Goal: Complete application form

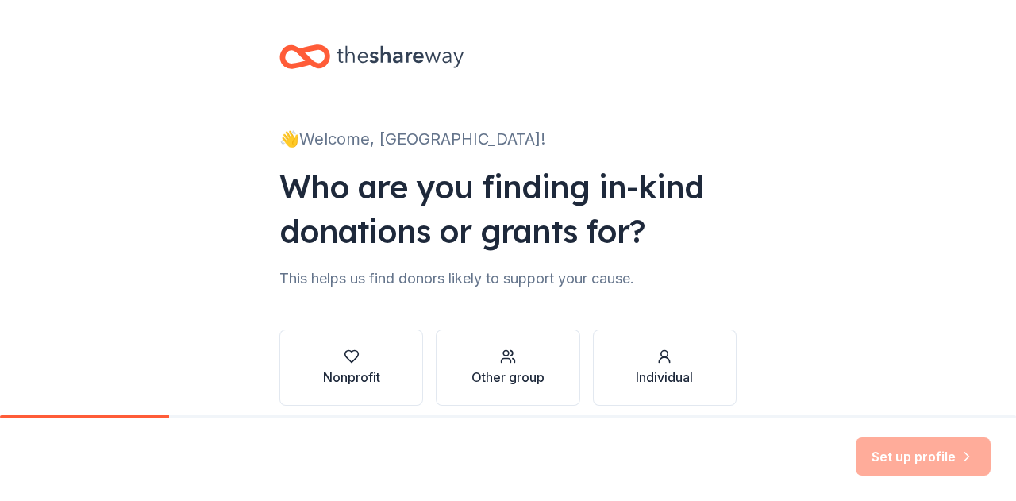
scroll to position [67, 0]
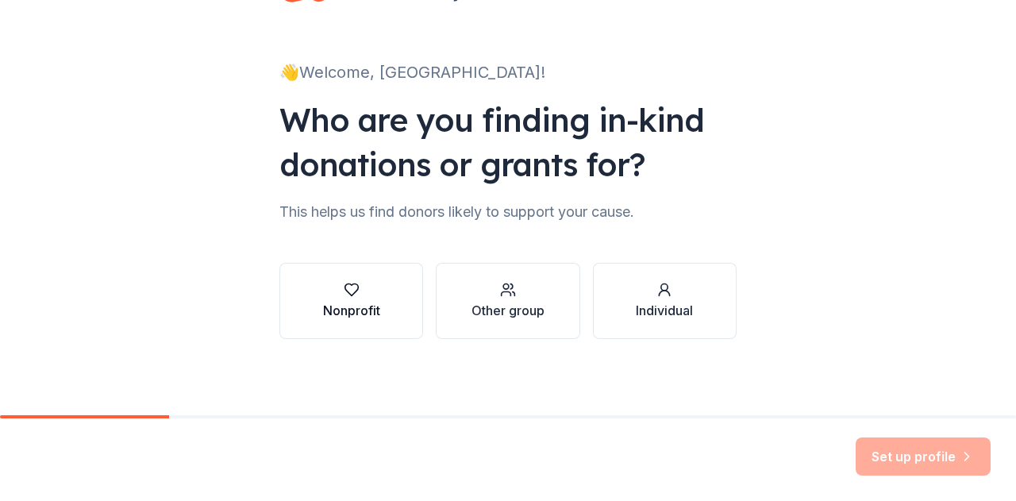
click at [349, 295] on icon "button" at bounding box center [352, 290] width 16 height 16
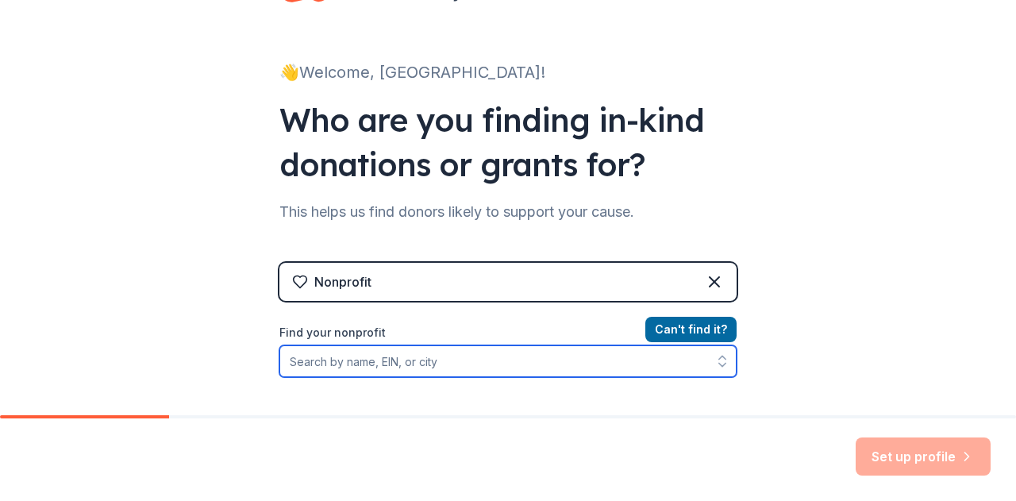
click at [391, 358] on input "Find your nonprofit" at bounding box center [507, 361] width 457 height 32
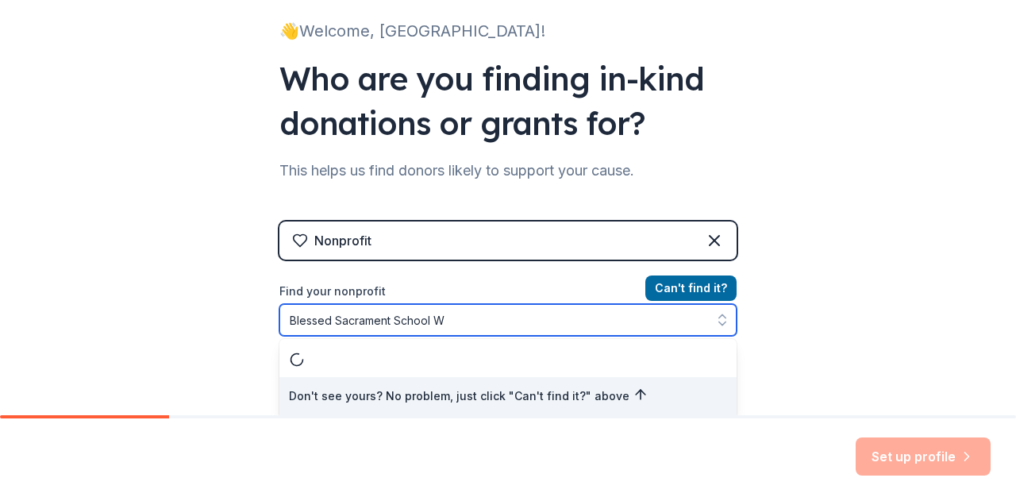
scroll to position [0, 0]
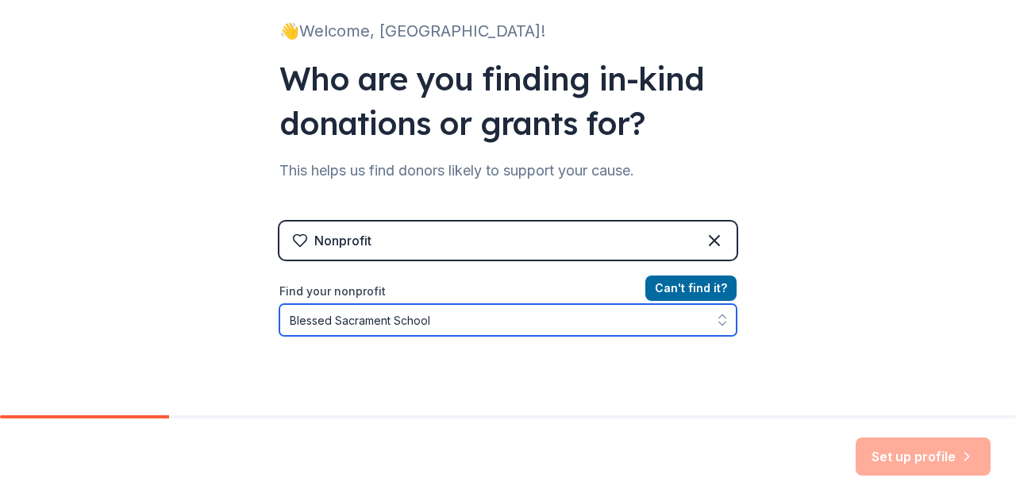
type input "Blessed Sacrament School"
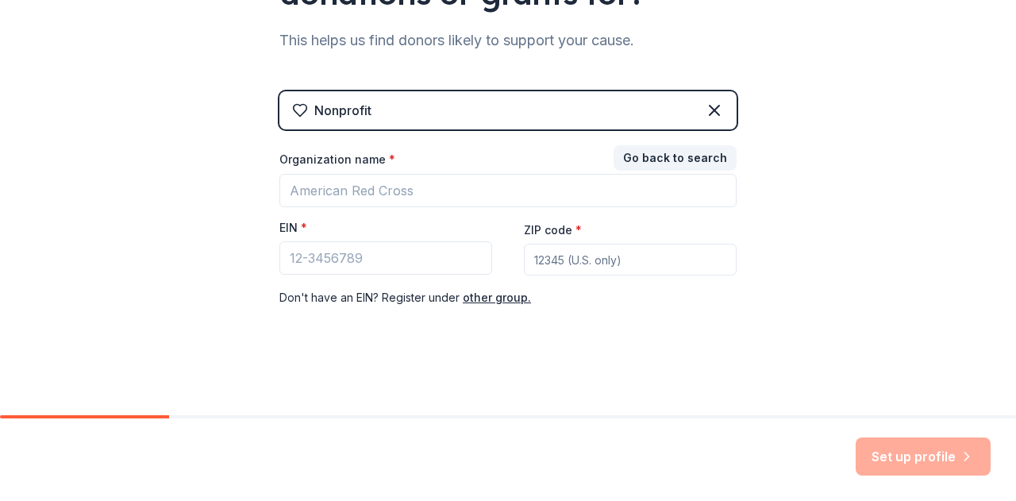
scroll to position [237, 0]
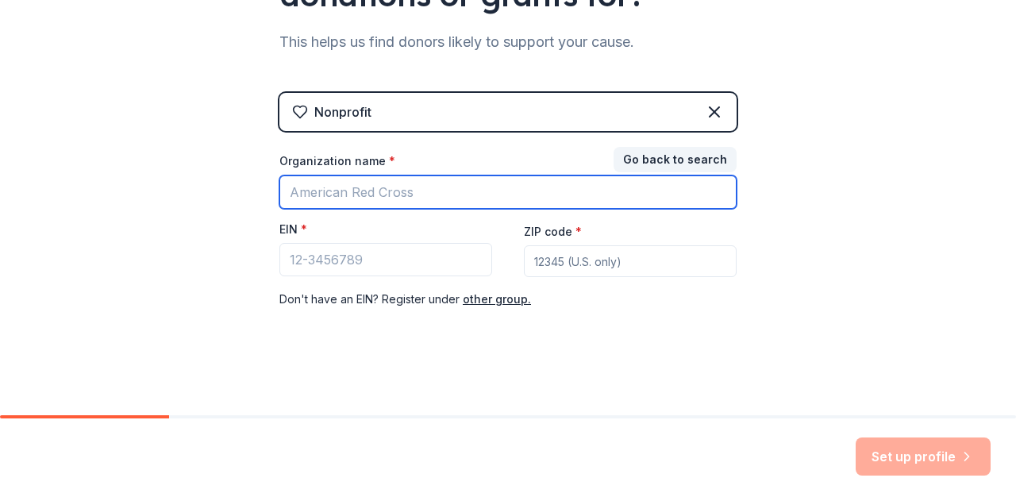
click at [438, 191] on input "Organization name *" at bounding box center [507, 191] width 457 height 33
type input "B"
type input "Shrine of the Most Blessed Sacrament"
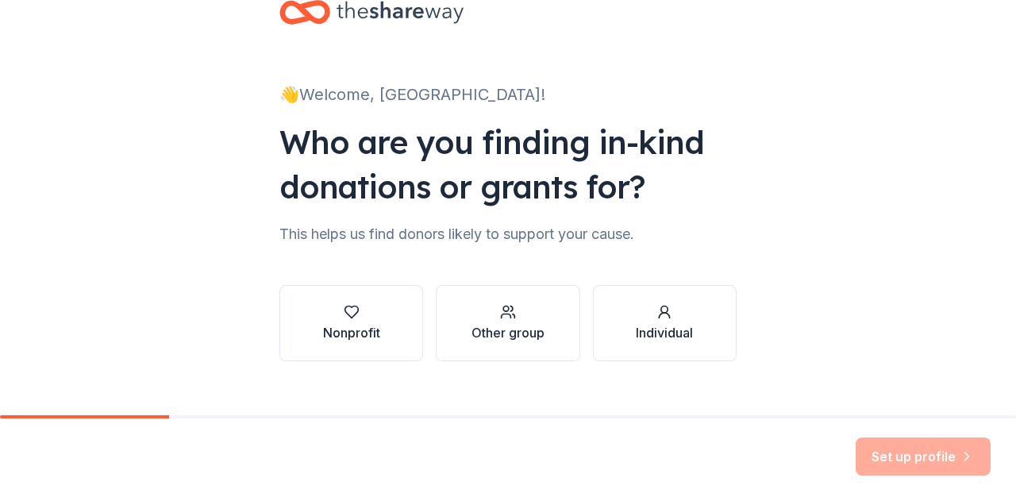
scroll to position [67, 0]
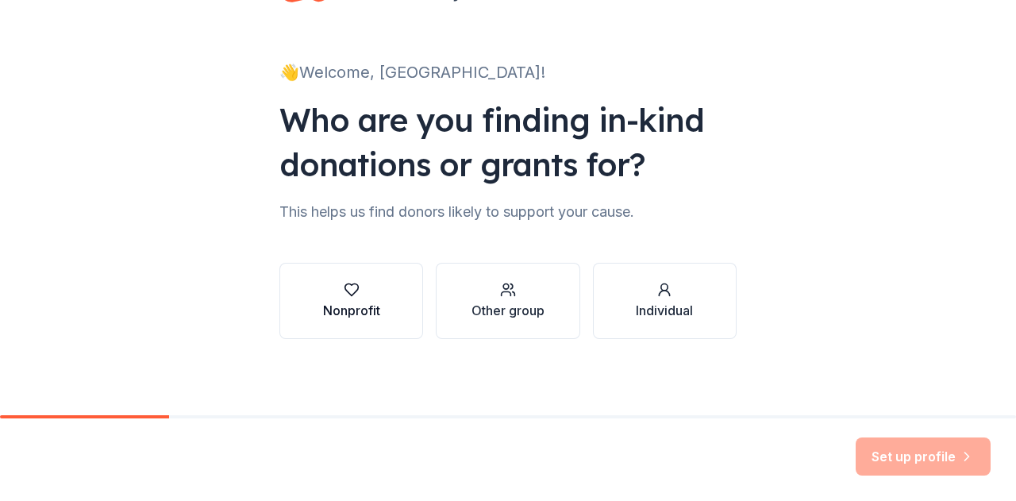
click at [366, 291] on div "button" at bounding box center [351, 290] width 57 height 16
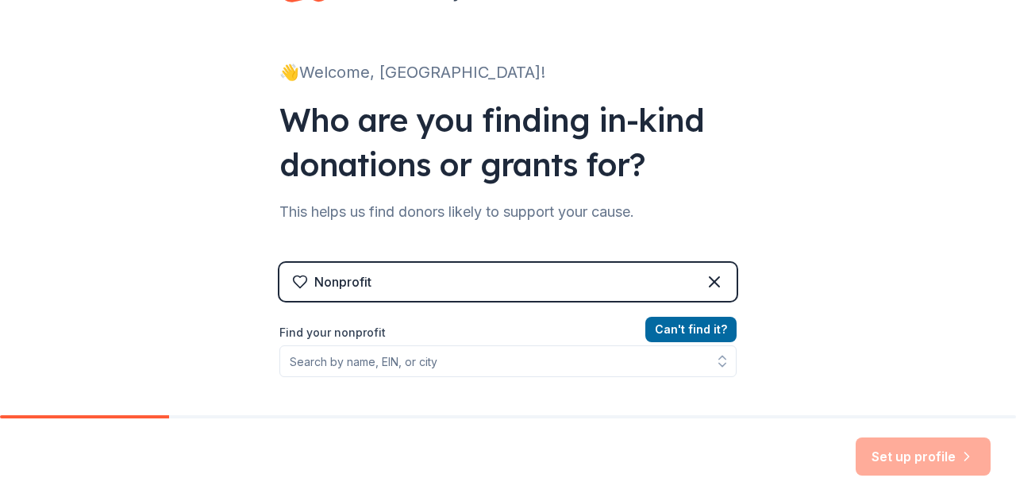
scroll to position [264, 0]
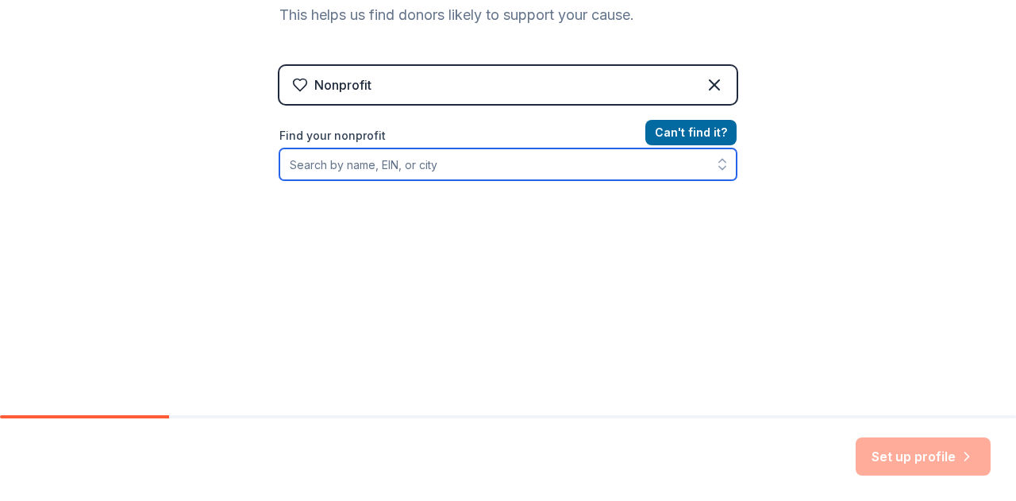
click at [362, 162] on input "Find your nonprofit" at bounding box center [507, 164] width 457 height 32
type input "[DEMOGRAPHIC_DATA] of the Most"
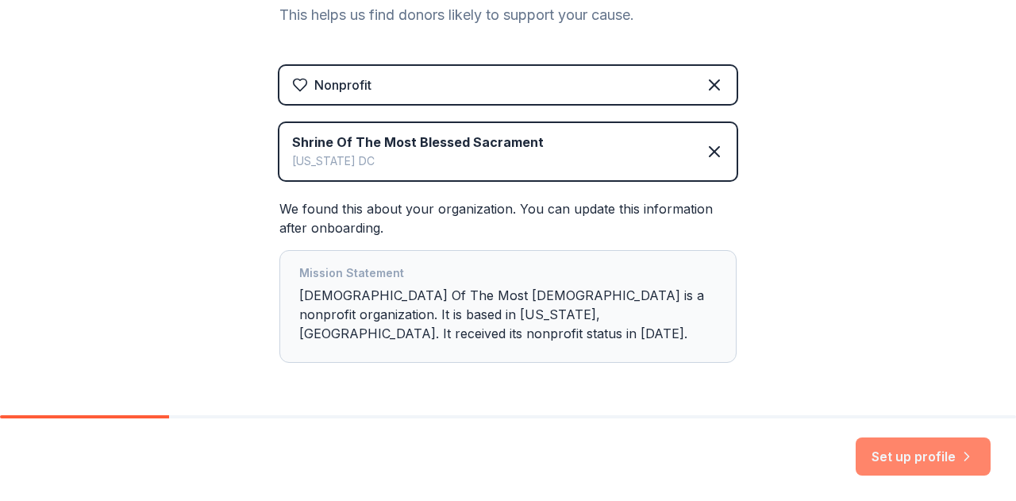
click at [900, 460] on button "Set up profile" at bounding box center [923, 456] width 135 height 38
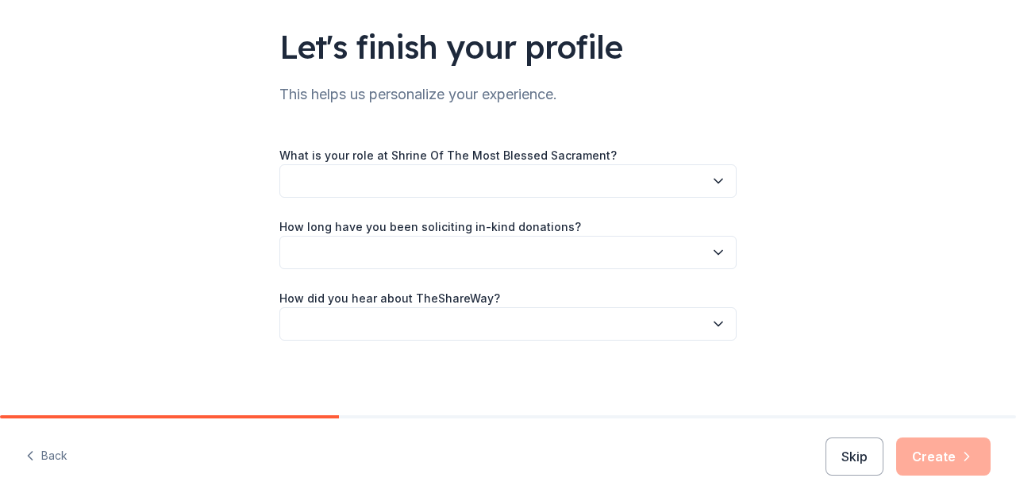
scroll to position [103, 0]
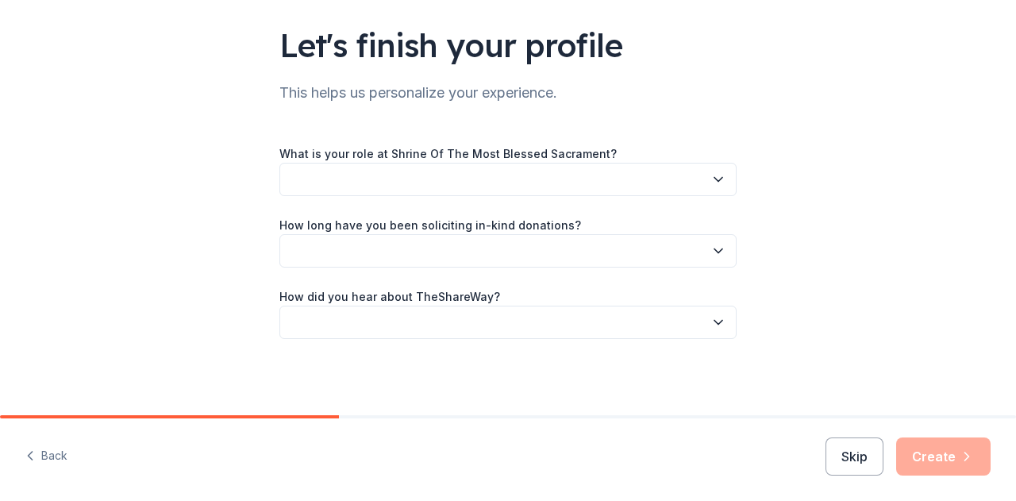
click at [714, 175] on icon "button" at bounding box center [719, 179] width 16 height 16
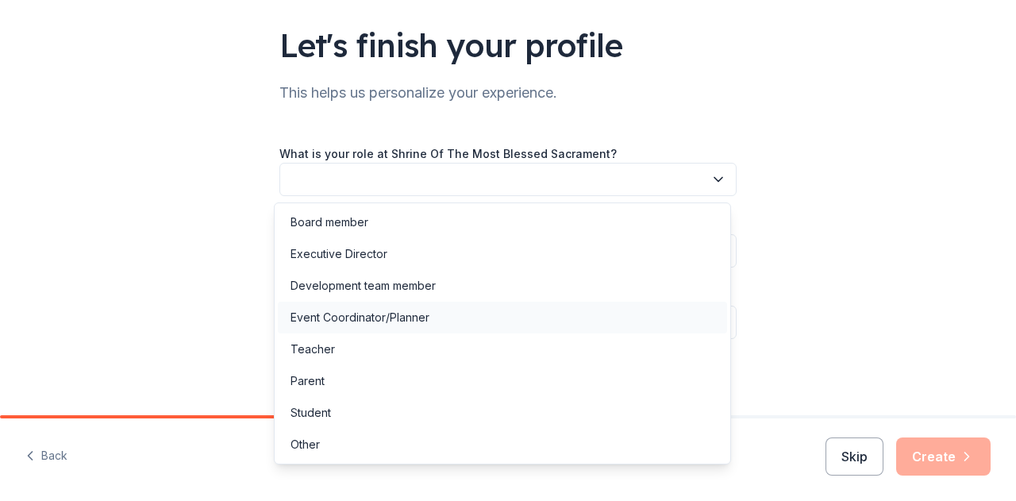
click at [659, 317] on div "Event Coordinator/Planner" at bounding box center [502, 318] width 449 height 32
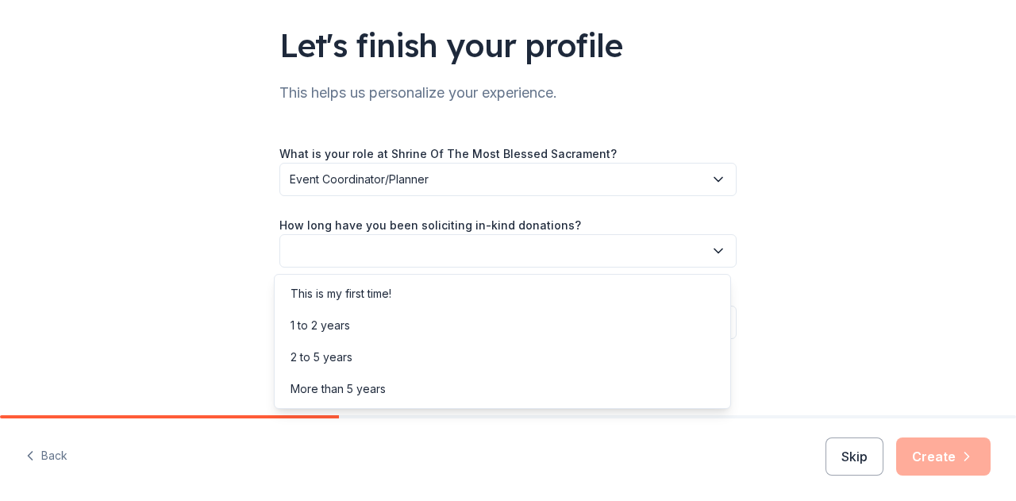
click at [675, 251] on button "button" at bounding box center [507, 250] width 457 height 33
click at [638, 321] on div "1 to 2 years" at bounding box center [502, 326] width 449 height 32
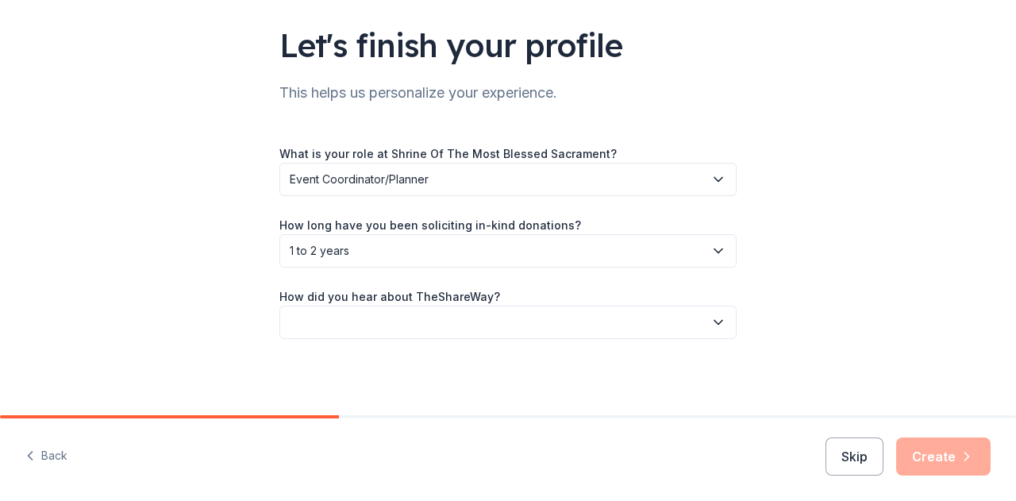
click at [711, 326] on icon "button" at bounding box center [719, 322] width 16 height 16
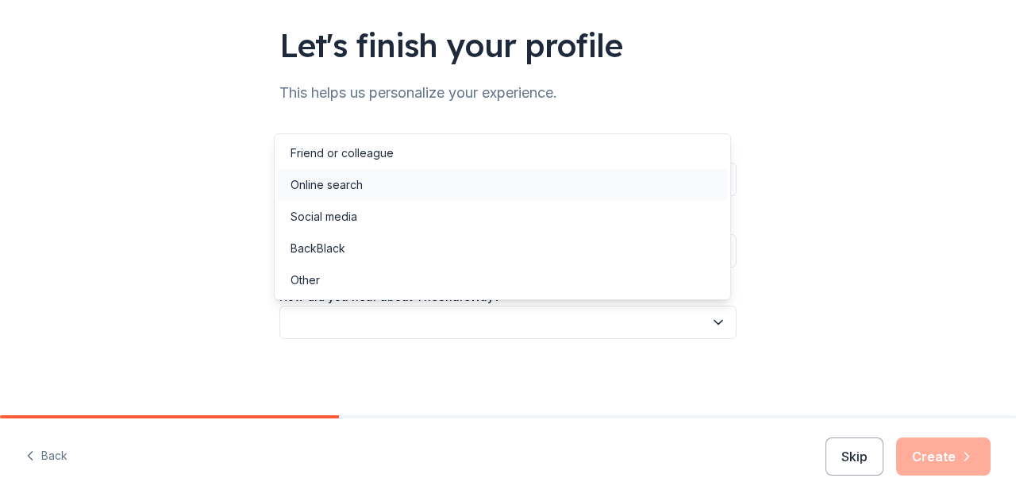
click at [526, 190] on div "Online search" at bounding box center [502, 185] width 449 height 32
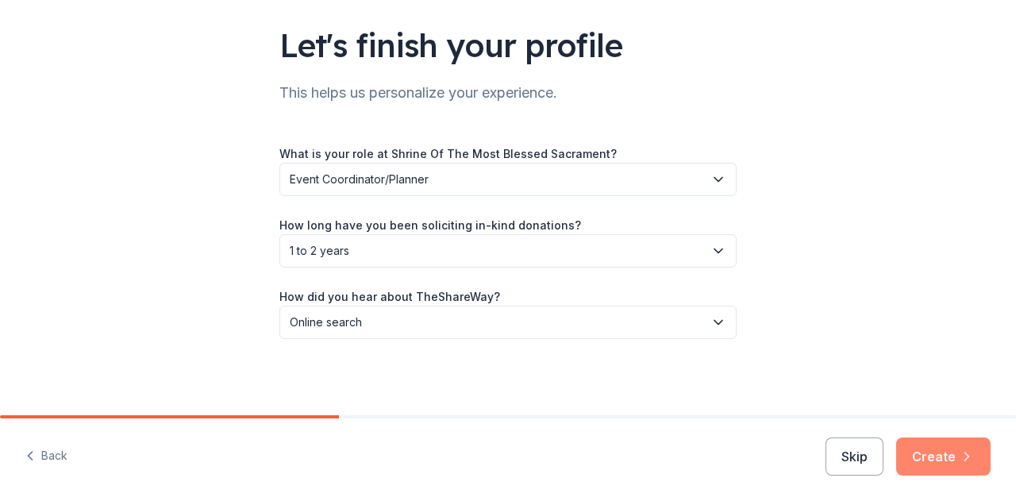
click at [927, 448] on button "Create" at bounding box center [943, 456] width 94 height 38
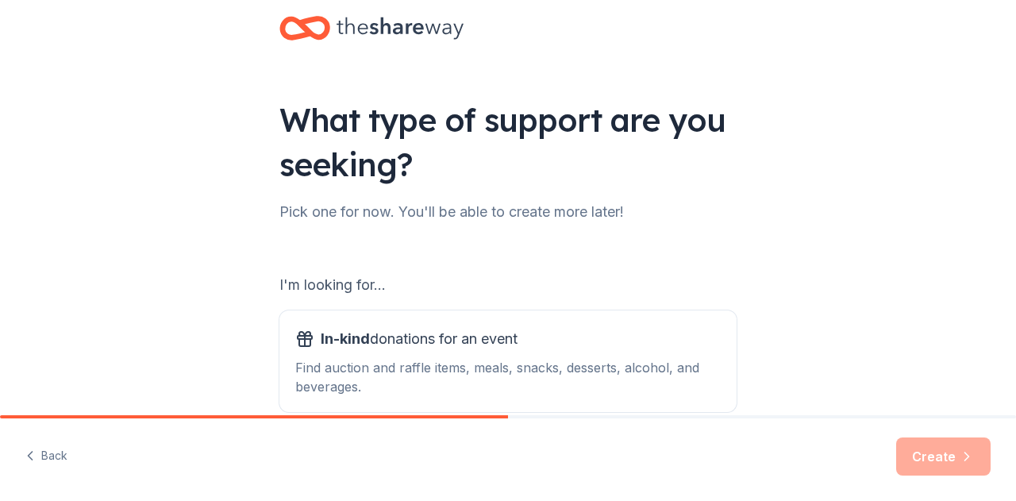
scroll to position [159, 0]
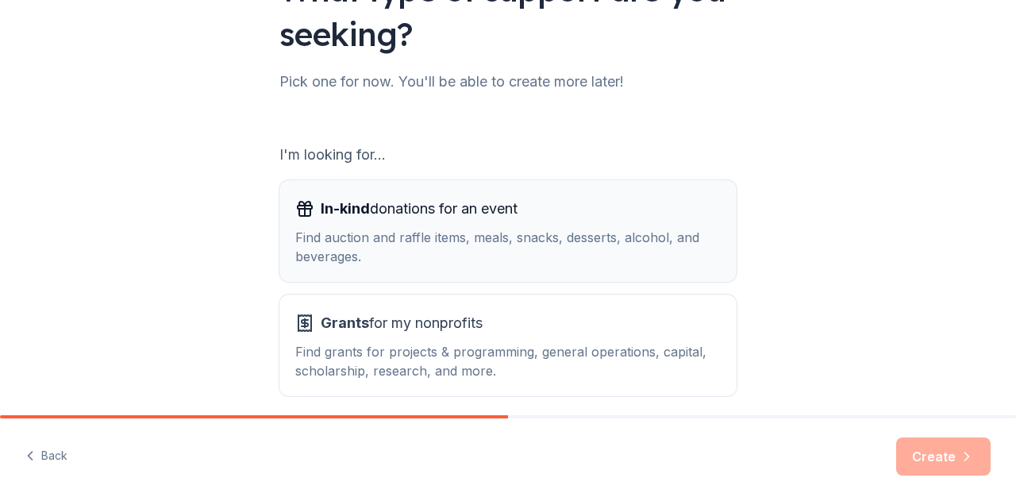
click at [495, 215] on span "In-kind donations for an event" at bounding box center [419, 208] width 197 height 25
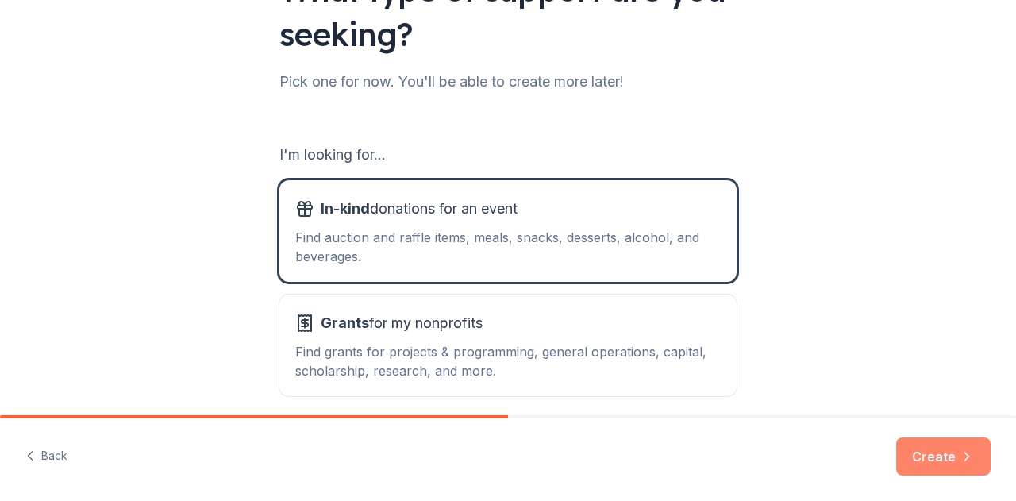
click at [955, 462] on button "Create" at bounding box center [943, 456] width 94 height 38
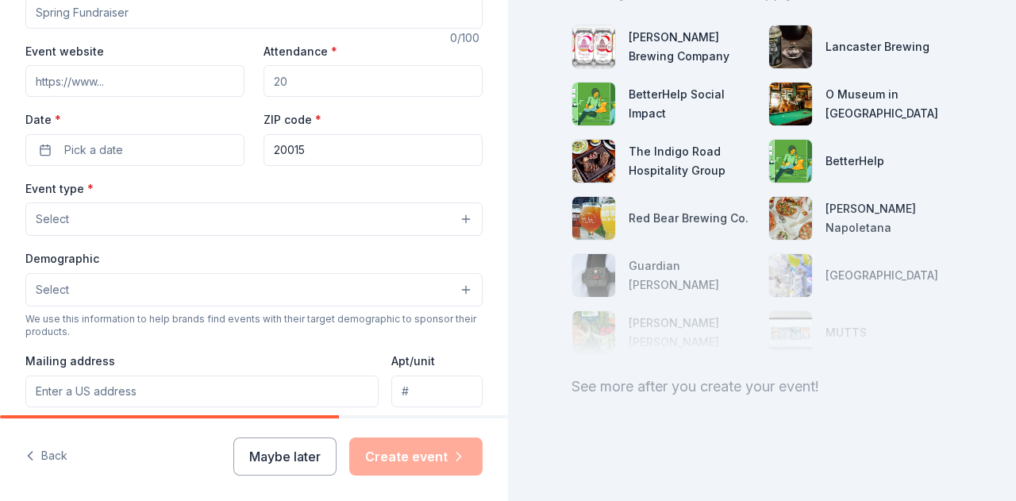
scroll to position [159, 0]
